Goal: Find specific page/section: Find specific page/section

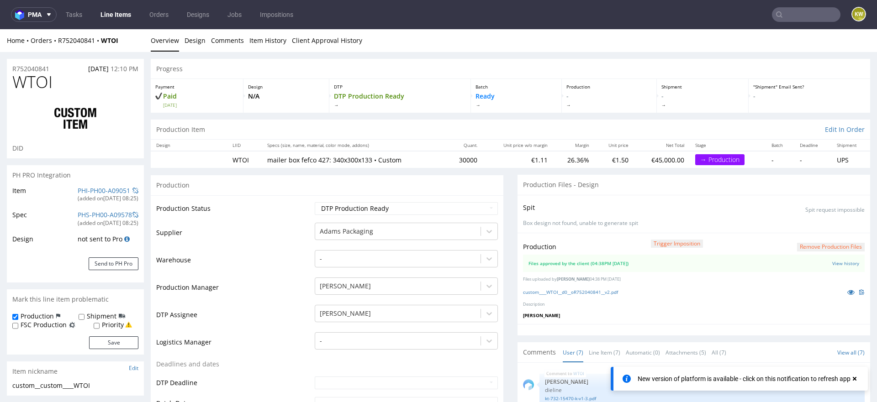
scroll to position [137, 0]
click at [794, 17] on input "text" at bounding box center [806, 14] width 69 height 15
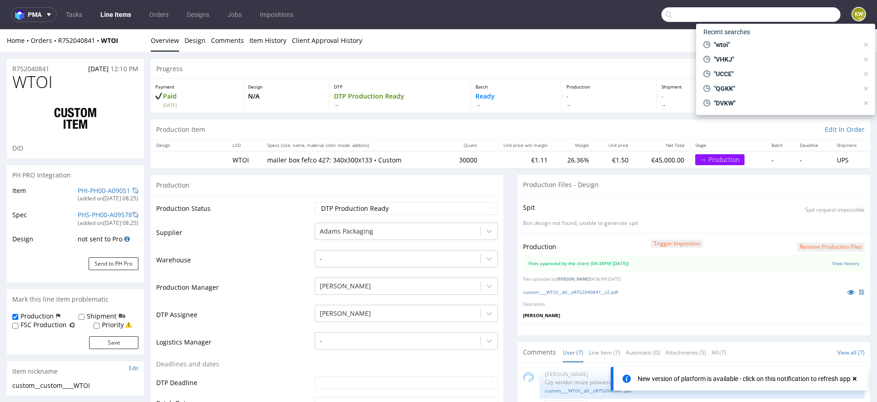
click at [794, 17] on input "text" at bounding box center [750, 14] width 179 height 15
paste input "IZXD"
type input "IZXD"
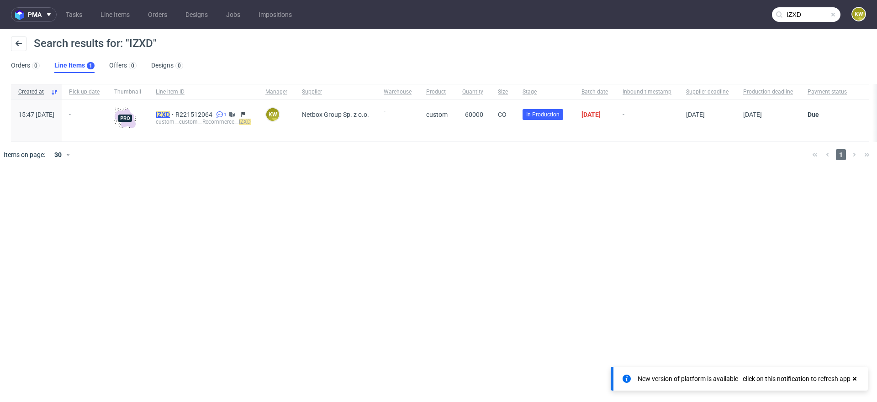
click at [170, 115] on mark "IZXD" at bounding box center [163, 114] width 14 height 7
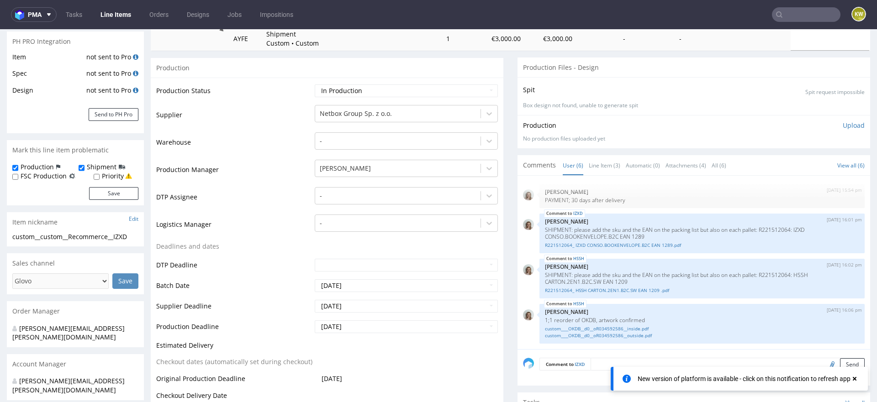
scroll to position [181, 0]
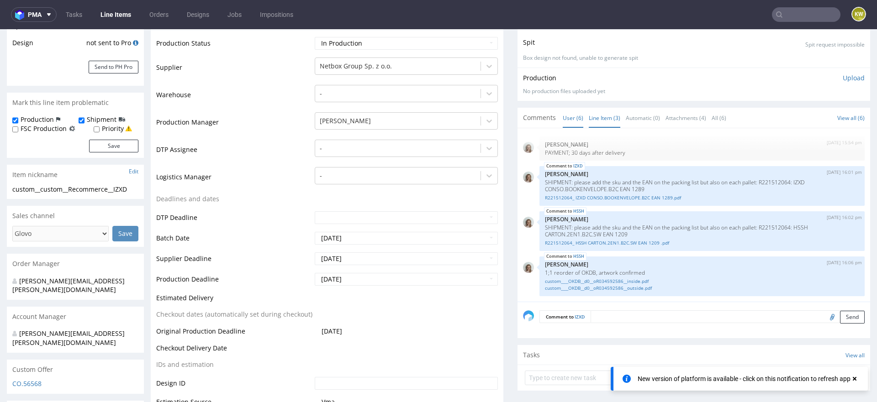
click at [600, 109] on link "Line Item (3)" at bounding box center [605, 118] width 32 height 20
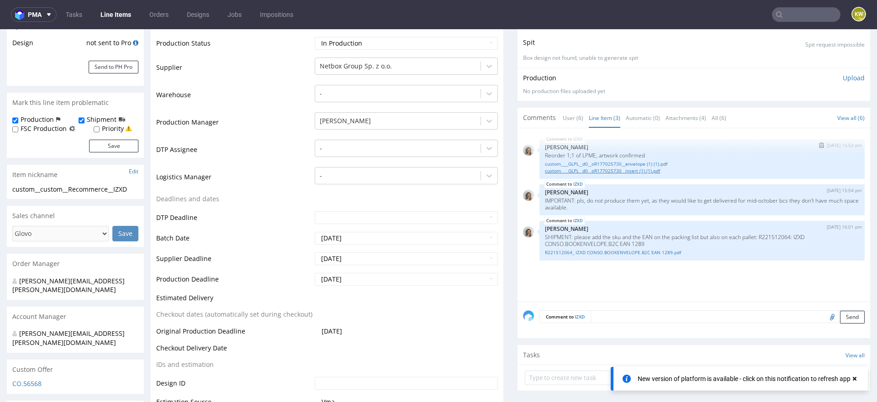
click at [612, 172] on link "custom____GLPL__d0__oR177025730__insert (1) (1).pdf" at bounding box center [702, 171] width 314 height 7
click at [631, 165] on link "custom____GLPL__d0__oR177025730__envelope (1) (1).pdf" at bounding box center [702, 164] width 314 height 7
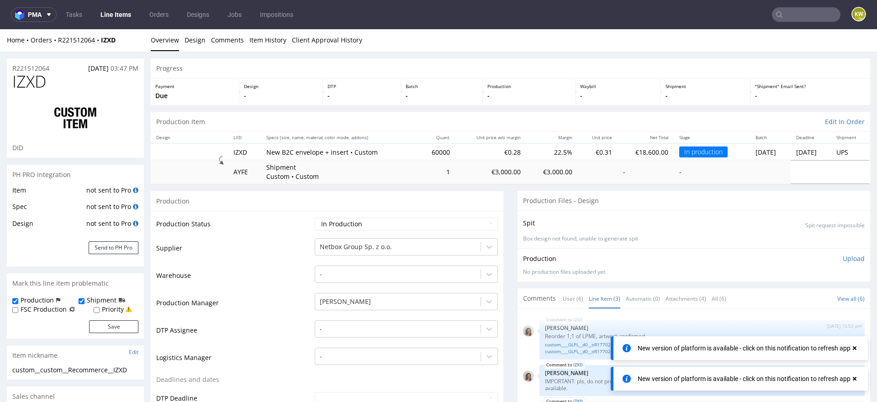
scroll to position [0, 0]
